Goal: Navigation & Orientation: Find specific page/section

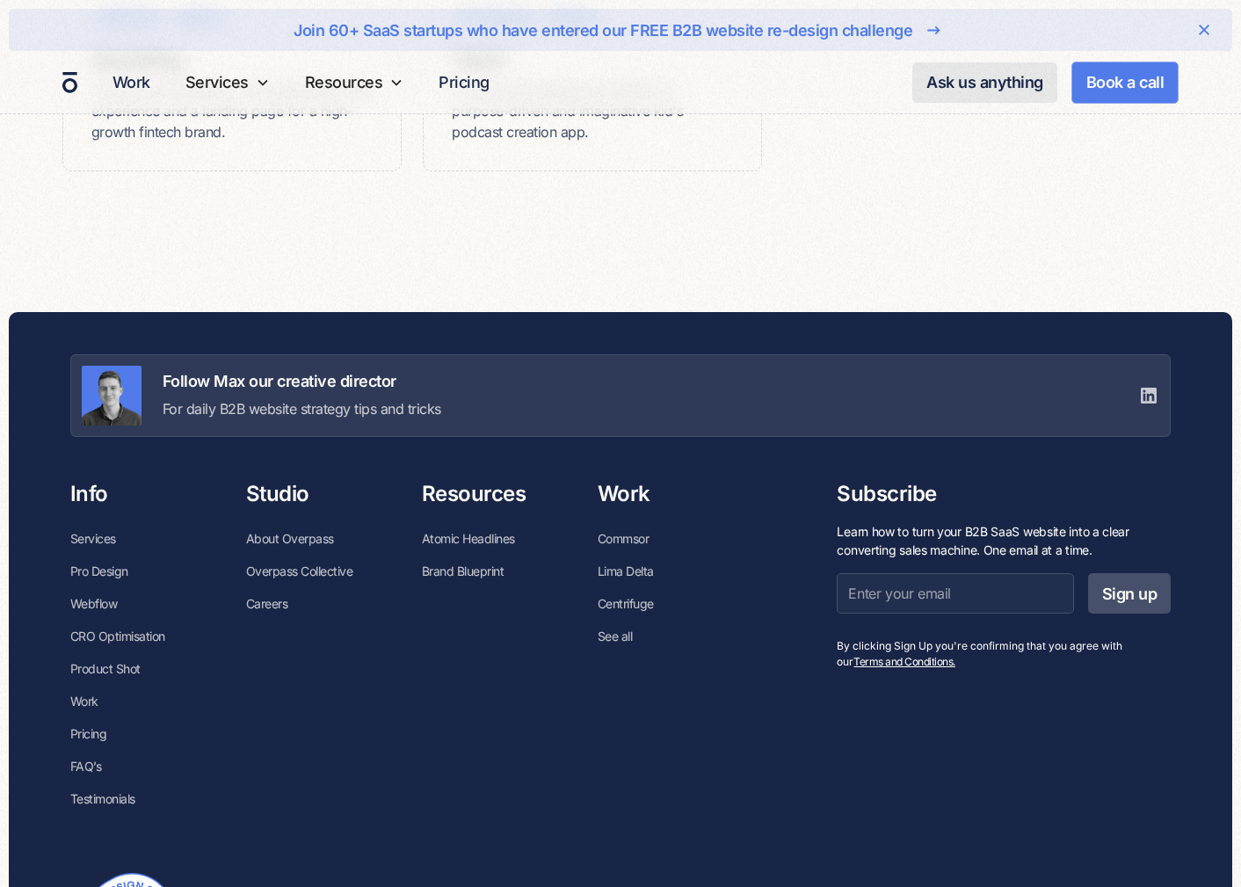
scroll to position [2785, 0]
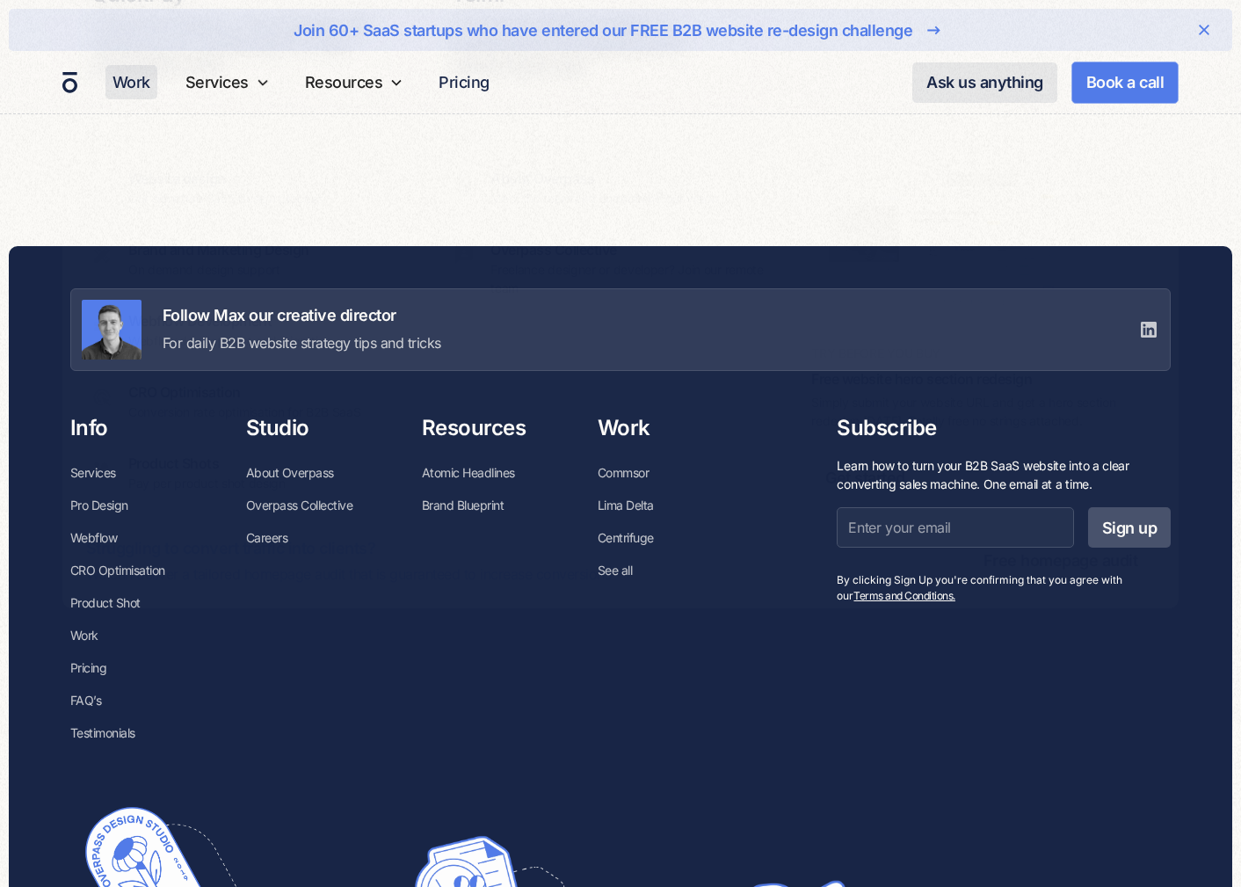
click at [129, 82] on link "Work" at bounding box center [131, 82] width 52 height 34
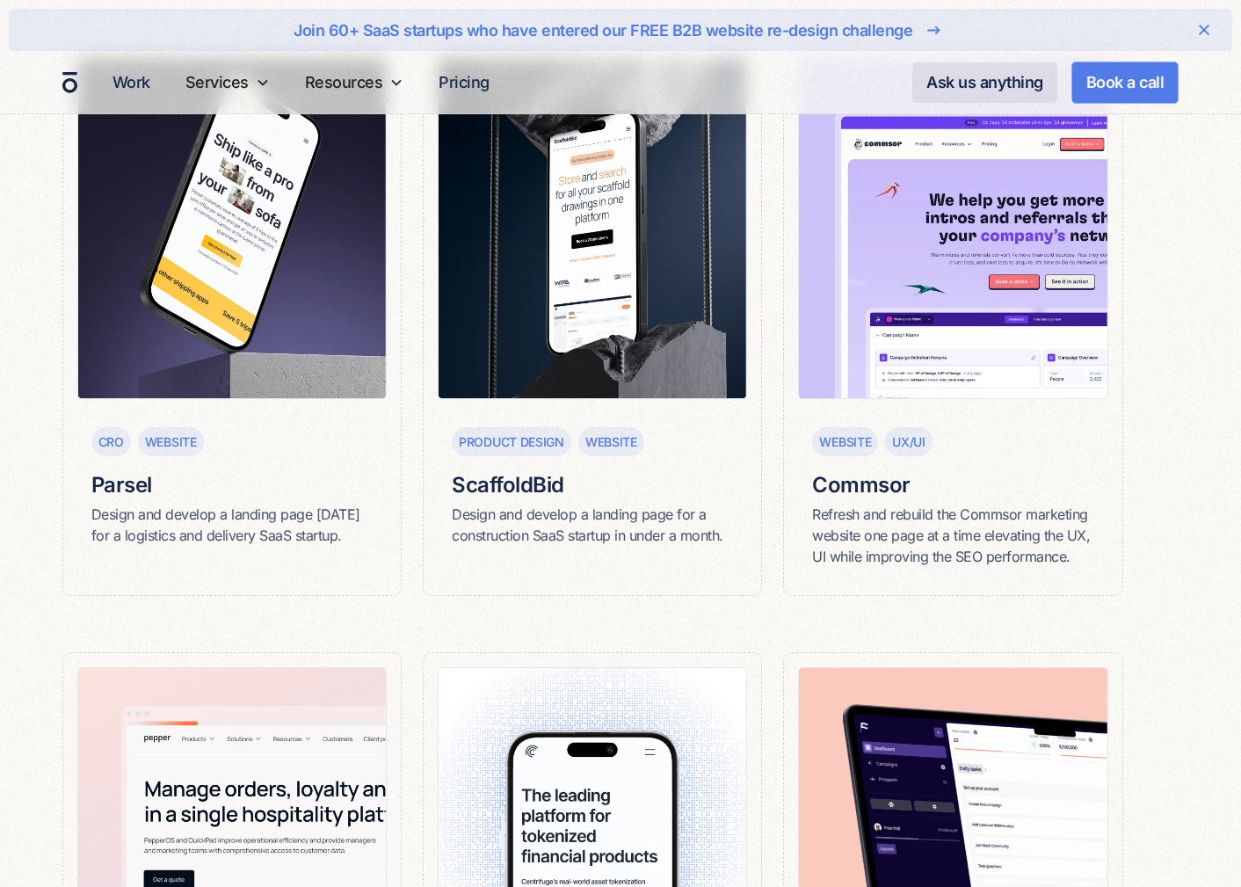
scroll to position [523, 0]
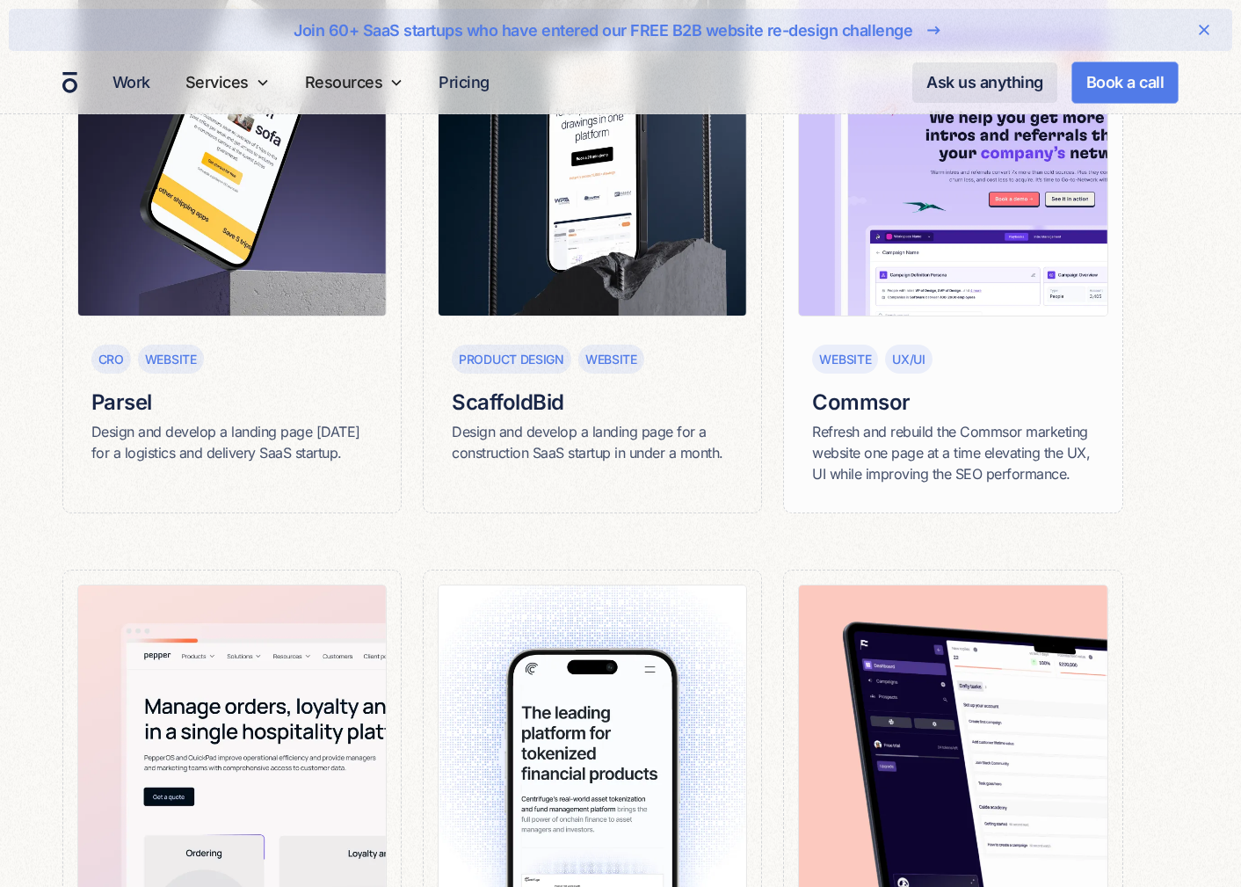
click at [888, 440] on div "Refresh and rebuild the Commsor marketing website one page at a time elevating …" at bounding box center [952, 452] width 281 height 63
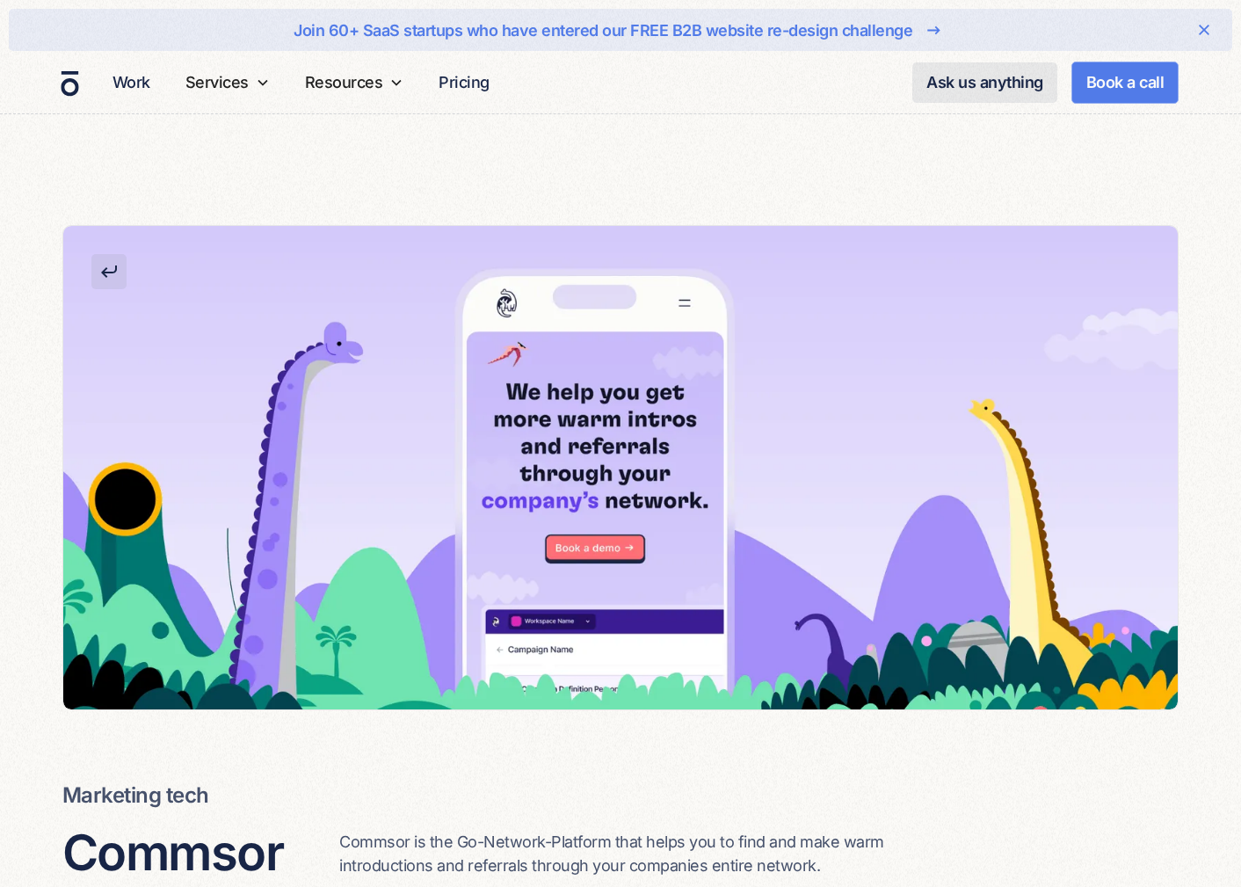
click at [70, 93] on div "Work Services SERVICES Website design Our signature SaaS design process Brand a…" at bounding box center [620, 82] width 1241 height 62
click at [67, 81] on img "home" at bounding box center [70, 82] width 18 height 25
click at [66, 81] on img "home" at bounding box center [70, 82] width 18 height 25
